Goal: Task Accomplishment & Management: Use online tool/utility

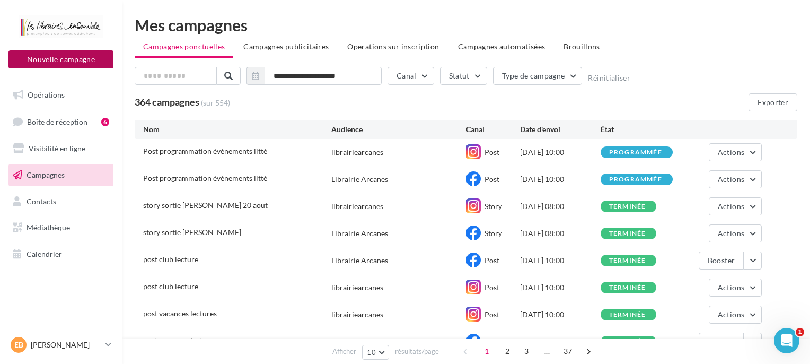
click at [53, 65] on button "Nouvelle campagne" at bounding box center [60, 59] width 105 height 18
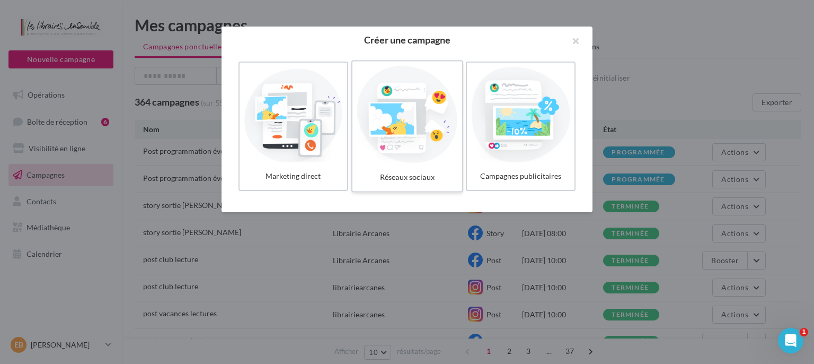
click at [410, 131] on div at bounding box center [407, 115] width 101 height 98
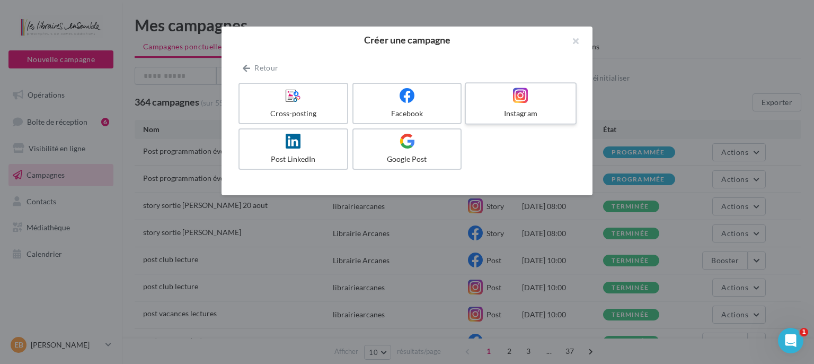
click at [482, 112] on div "Instagram" at bounding box center [520, 113] width 101 height 11
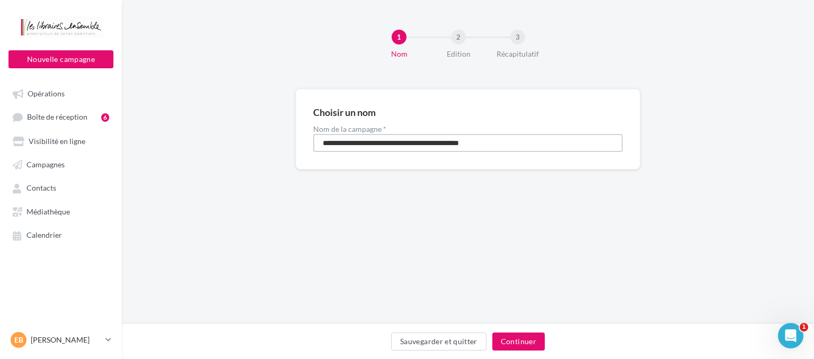
drag, startPoint x: 510, startPoint y: 139, endPoint x: 224, endPoint y: 139, distance: 285.7
click at [313, 139] on input "**********" at bounding box center [468, 143] width 310 height 18
type input "**********"
click at [523, 336] on button "Continuer" at bounding box center [518, 342] width 52 height 18
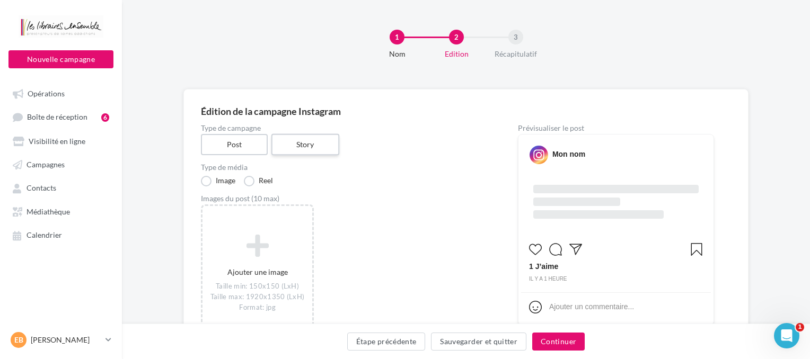
click at [305, 145] on label "Story" at bounding box center [305, 145] width 68 height 22
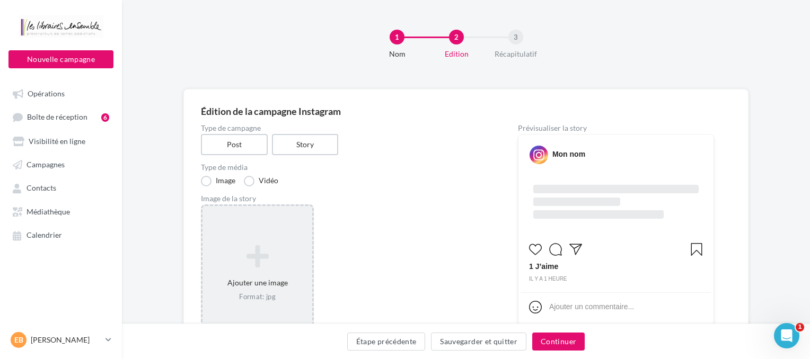
click at [259, 228] on div "Ajouter une image Format: jpg" at bounding box center [257, 274] width 113 height 138
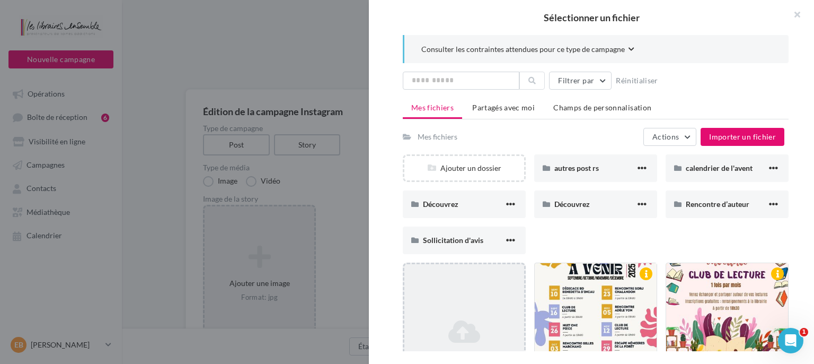
click at [474, 319] on icon at bounding box center [464, 331] width 111 height 25
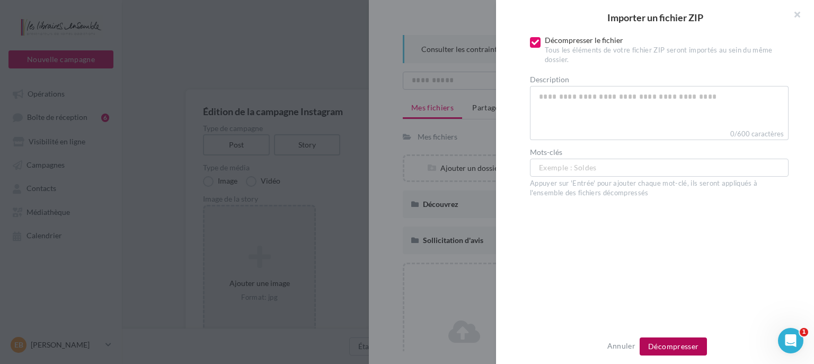
click at [651, 348] on span "Décompresser" at bounding box center [673, 345] width 50 height 9
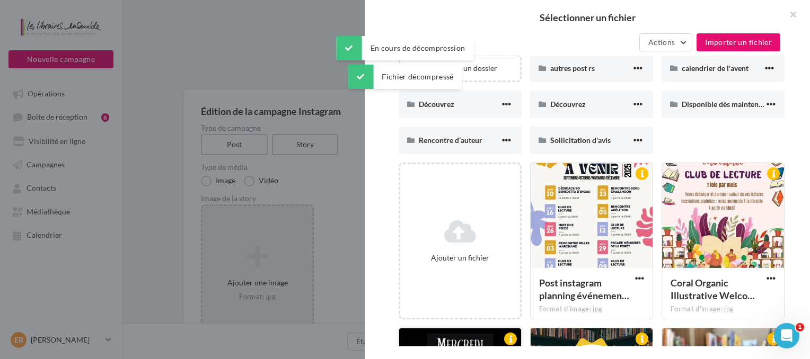
scroll to position [160, 0]
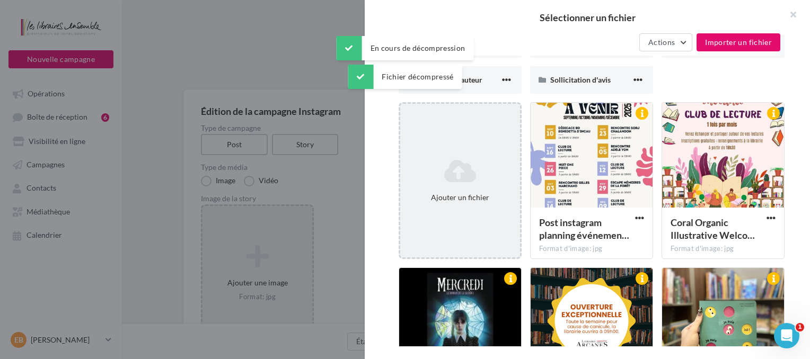
click at [469, 217] on div "Ajouter un fichier" at bounding box center [460, 180] width 123 height 157
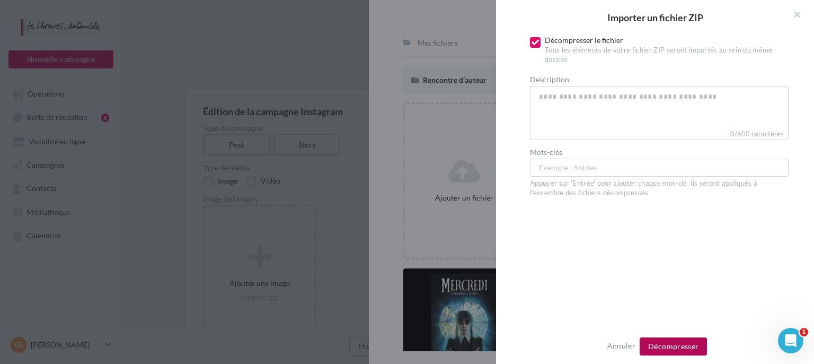
click at [686, 340] on button "Décompresser" at bounding box center [673, 346] width 67 height 18
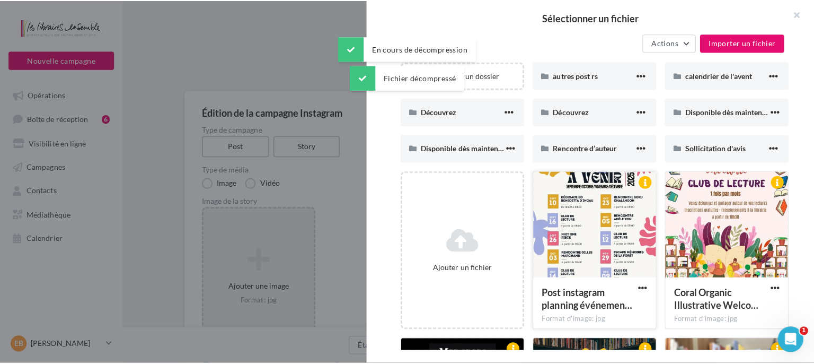
scroll to position [0, 0]
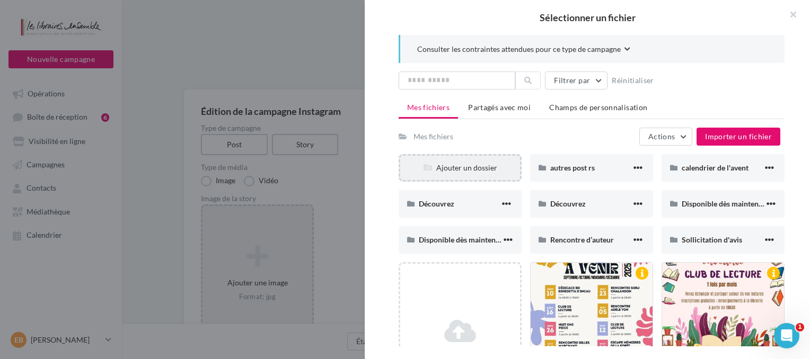
click at [486, 164] on div "Ajouter un dossier" at bounding box center [460, 168] width 120 height 11
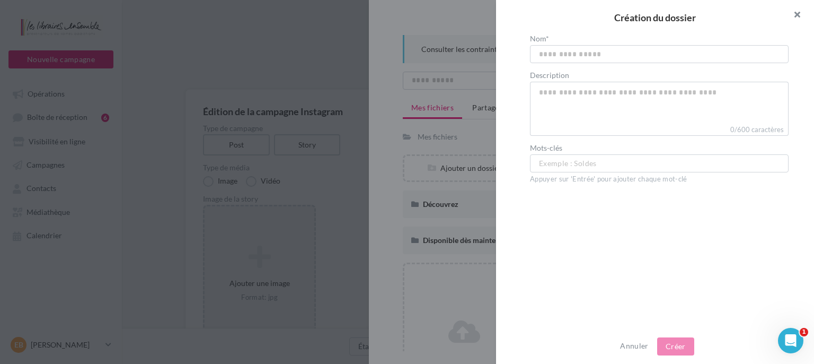
click at [797, 14] on button "button" at bounding box center [793, 16] width 42 height 32
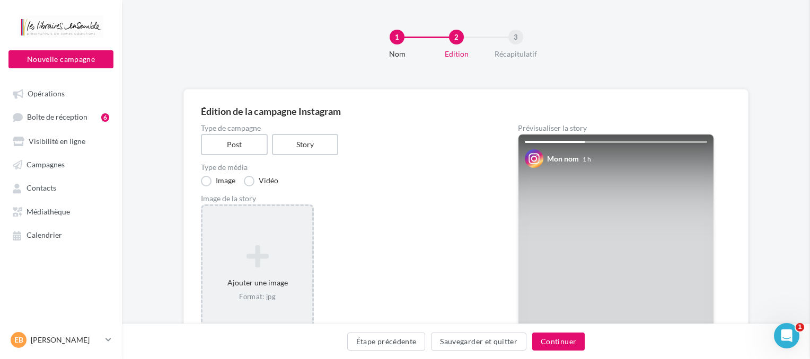
click at [272, 257] on icon at bounding box center [257, 256] width 101 height 25
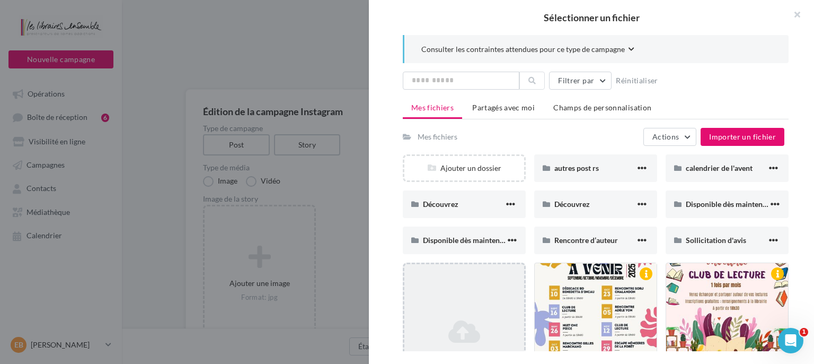
click at [497, 279] on div "Ajouter un fichier" at bounding box center [464, 340] width 123 height 157
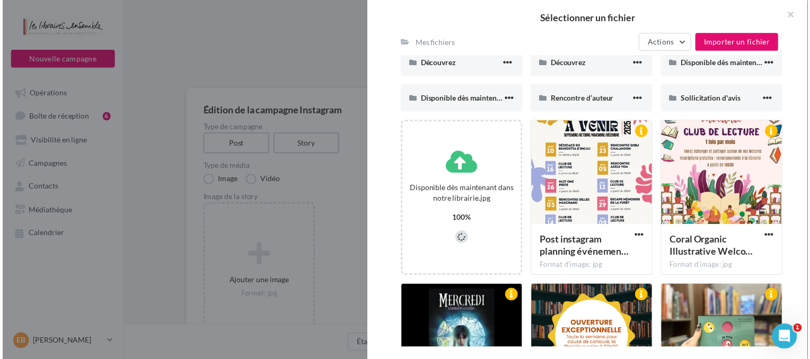
scroll to position [160, 0]
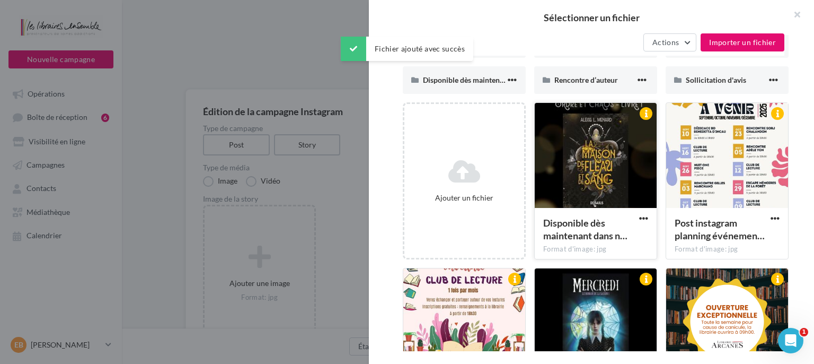
click at [629, 154] on div at bounding box center [596, 156] width 122 height 106
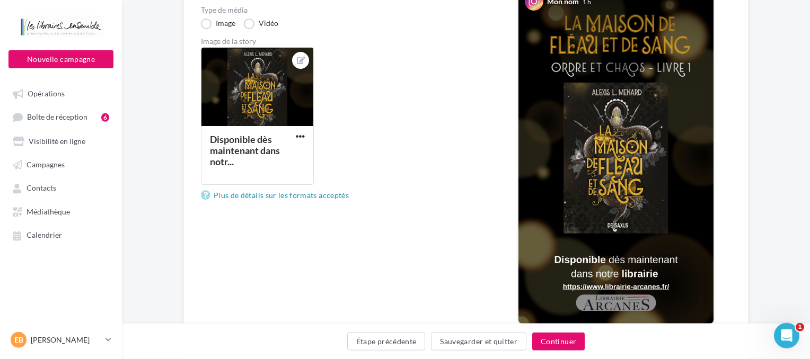
scroll to position [224, 0]
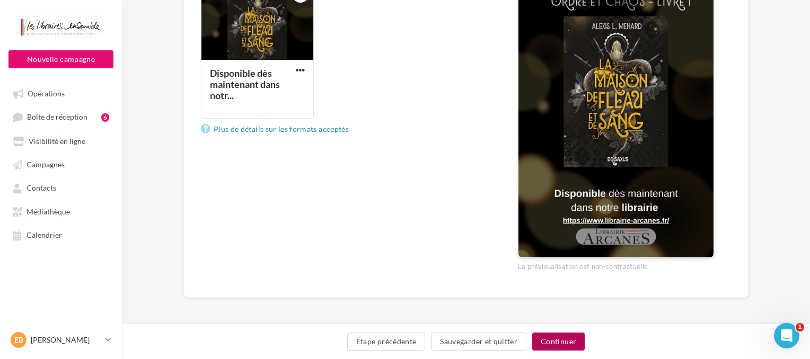
click at [552, 341] on button "Continuer" at bounding box center [558, 342] width 52 height 18
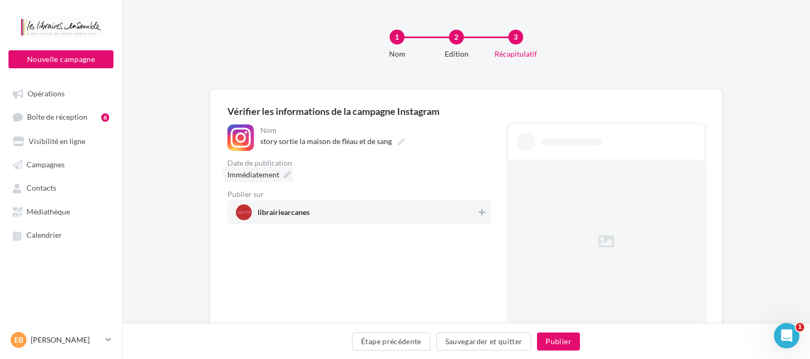
click at [271, 174] on span "Immédiatement" at bounding box center [253, 174] width 52 height 9
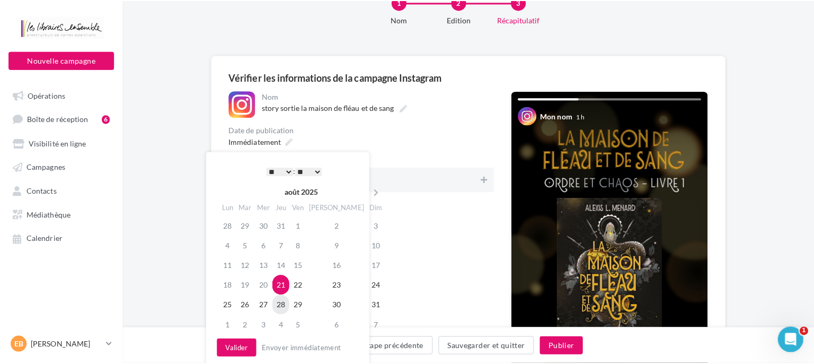
scroll to position [56, 0]
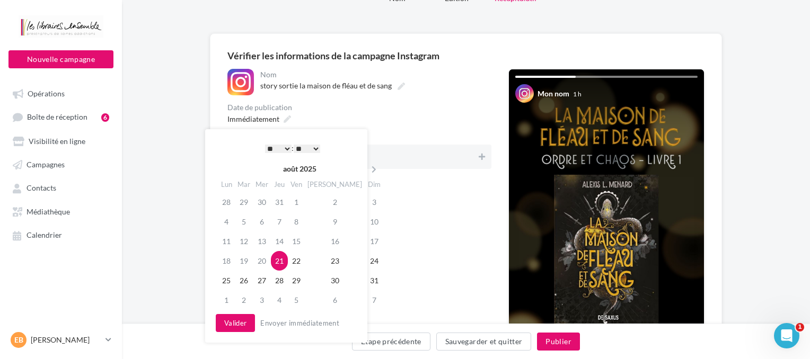
click at [328, 151] on div "* * * * * * * * * * ** ** ** ** ** ** ** ** ** ** ** ** ** ** : ** ** ** ** ** …" at bounding box center [292, 148] width 107 height 16
click at [294, 145] on select "** ** ** ** ** **" at bounding box center [307, 149] width 27 height 8
click at [235, 330] on button "Valider" at bounding box center [235, 323] width 39 height 18
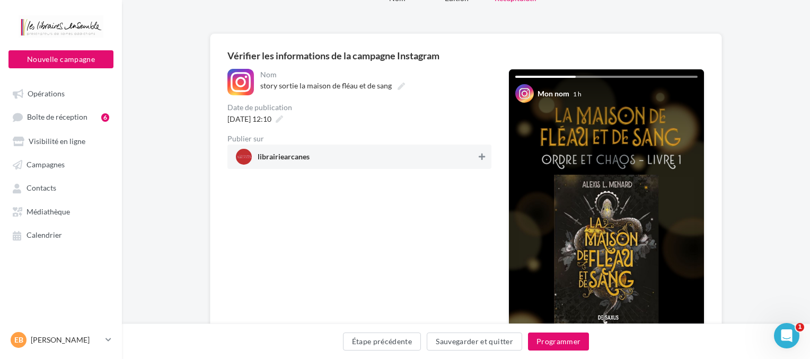
click at [478, 157] on button at bounding box center [482, 157] width 11 height 13
click at [554, 344] on button "Programmer" at bounding box center [558, 342] width 61 height 18
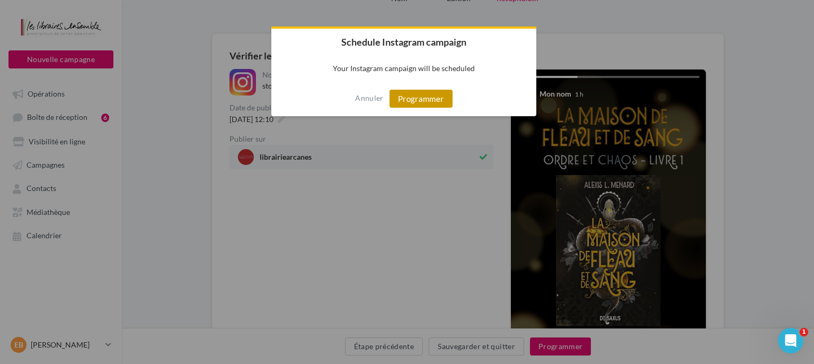
click at [429, 100] on button "Programmer" at bounding box center [421, 99] width 63 height 18
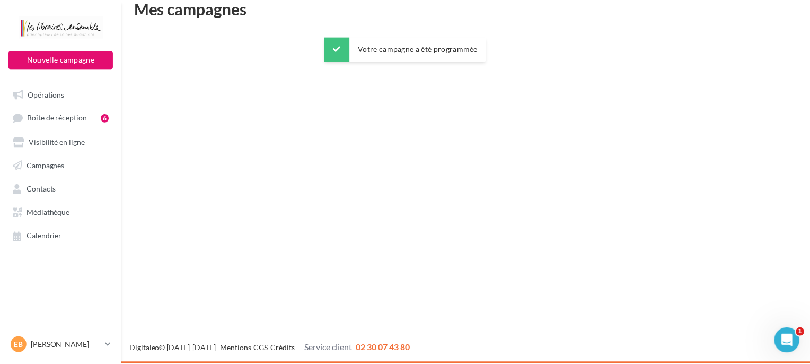
scroll to position [17, 0]
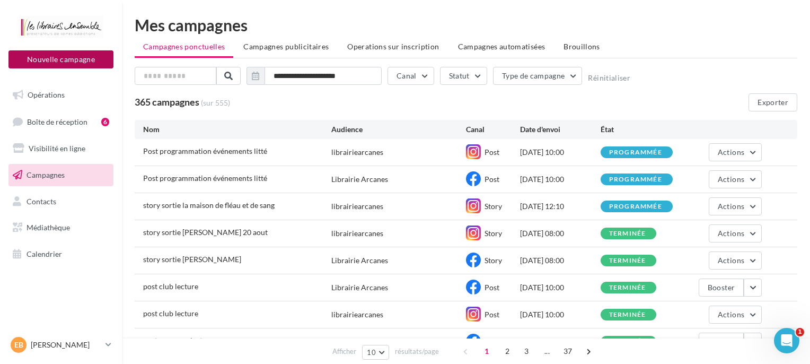
click at [64, 58] on button "Nouvelle campagne" at bounding box center [60, 59] width 105 height 18
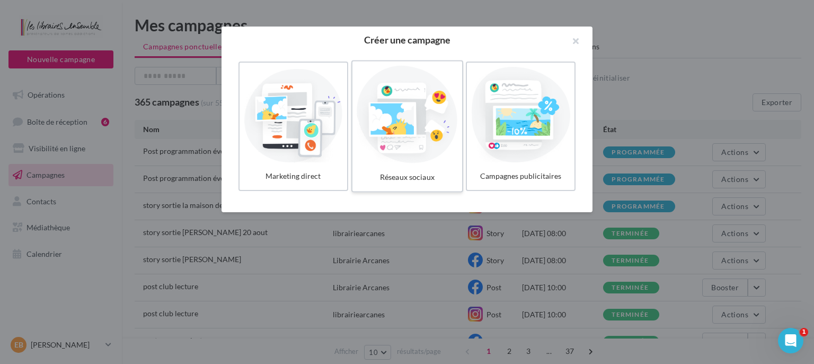
click at [427, 99] on div at bounding box center [407, 115] width 101 height 98
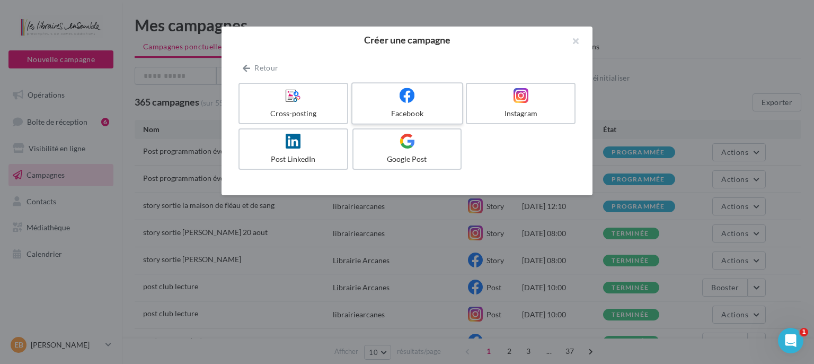
click at [413, 108] on div "Facebook" at bounding box center [407, 113] width 101 height 11
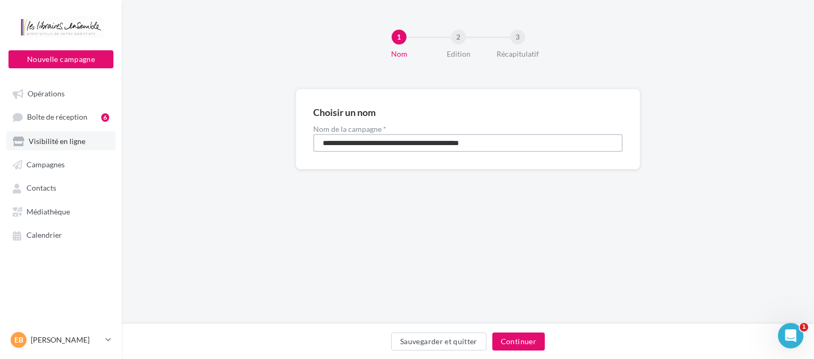
drag, startPoint x: 501, startPoint y: 147, endPoint x: 105, endPoint y: 142, distance: 396.6
click at [313, 142] on input "**********" at bounding box center [468, 143] width 310 height 18
type input "**********"
